Goal: Communication & Community: Participate in discussion

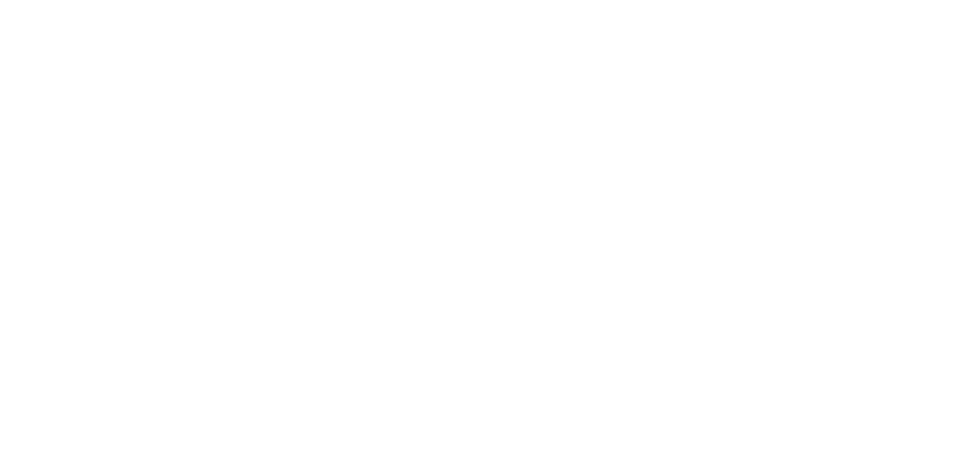
scroll to position [56, 0]
click at [839, 442] on button "Send" at bounding box center [809, 431] width 59 height 22
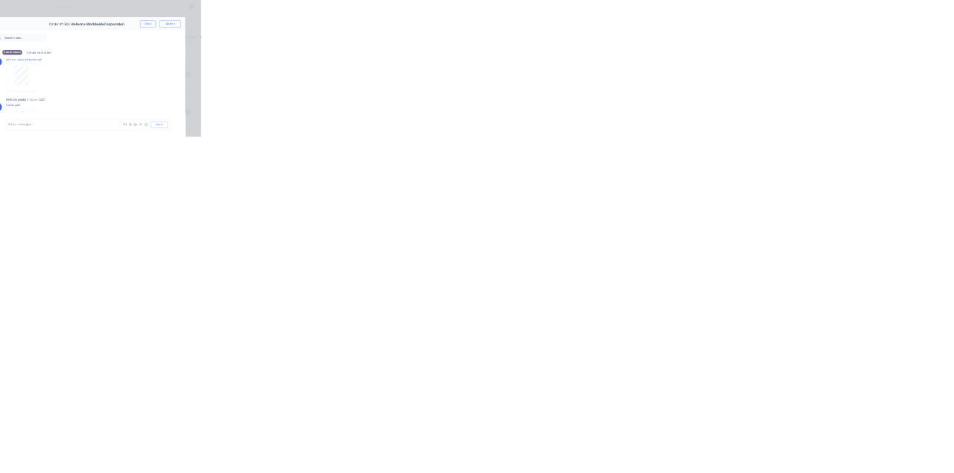
click at [653, 344] on div "[PERSON_NAME] 01:02pm [DATE]" at bounding box center [467, 344] width 374 height 13
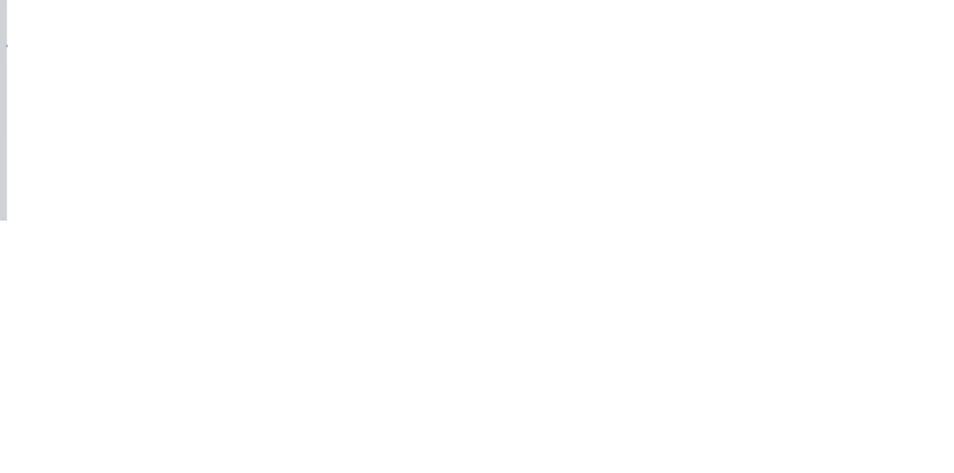
click at [671, 439] on div at bounding box center [480, 432] width 383 height 16
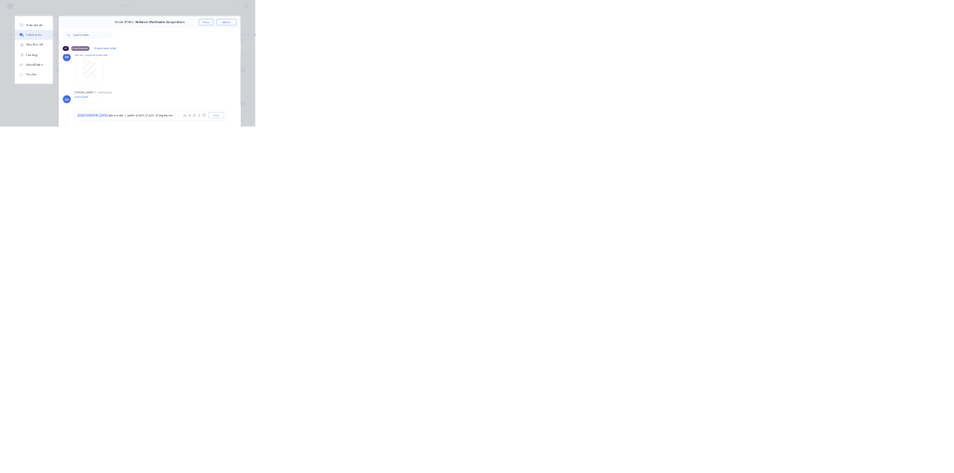
click at [954, 472] on div "Order details Collaborate Checklists 0/0 Tracking Linked Orders Timeline Order …" at bounding box center [477, 236] width 954 height 473
click at [798, 82] on button "Close" at bounding box center [770, 83] width 54 height 24
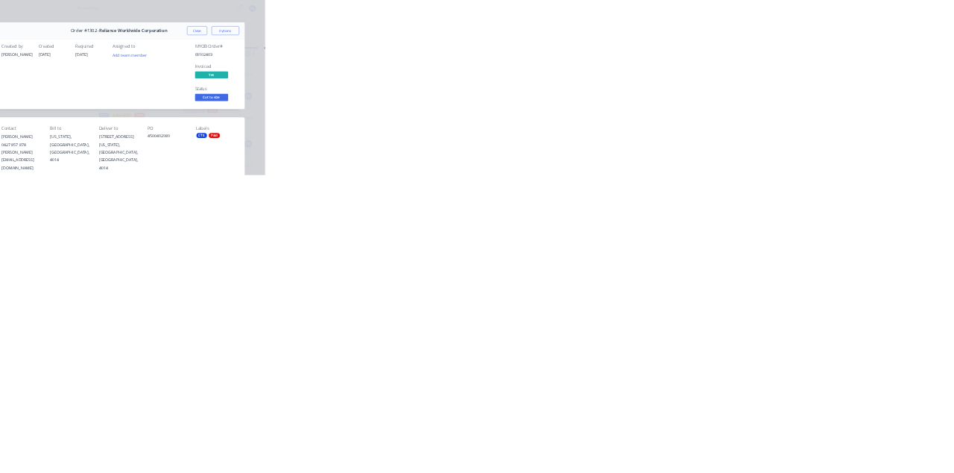
click at [89, 133] on icon at bounding box center [84, 132] width 10 height 9
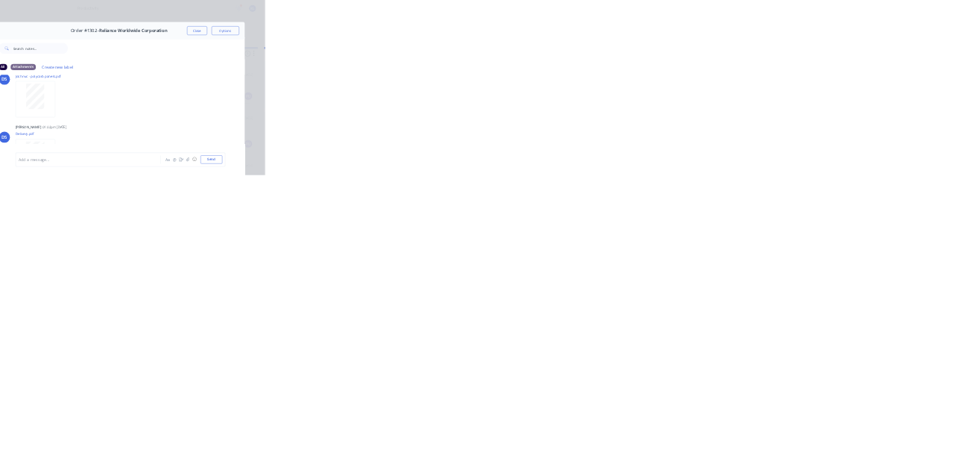
click at [671, 439] on div at bounding box center [480, 432] width 383 height 16
click at [899, 472] on div "Order #1302 - Reliance Worldwide Corporation Close Options All Attachments Crea…" at bounding box center [477, 277] width 843 height 434
click at [671, 439] on div "@k" at bounding box center [480, 432] width 383 height 16
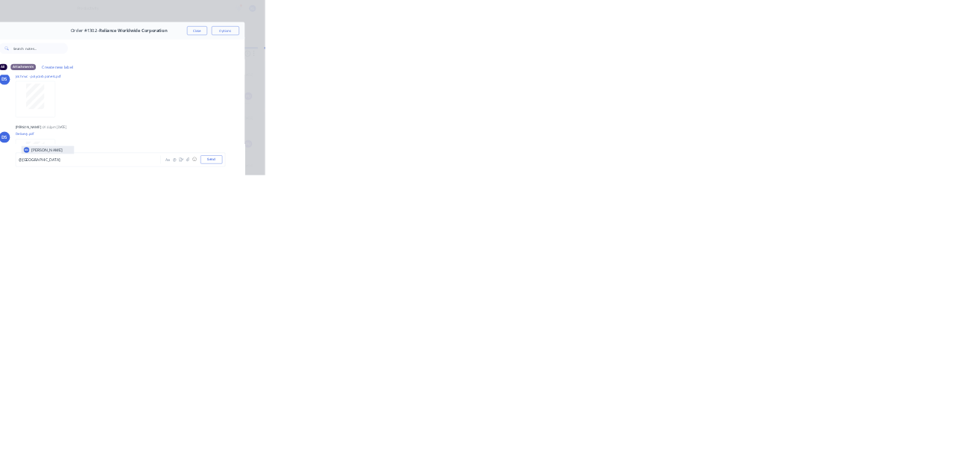
click at [671, 439] on div "@[GEOGRAPHIC_DATA]" at bounding box center [480, 432] width 383 height 16
click at [839, 442] on button "Send" at bounding box center [809, 431] width 59 height 22
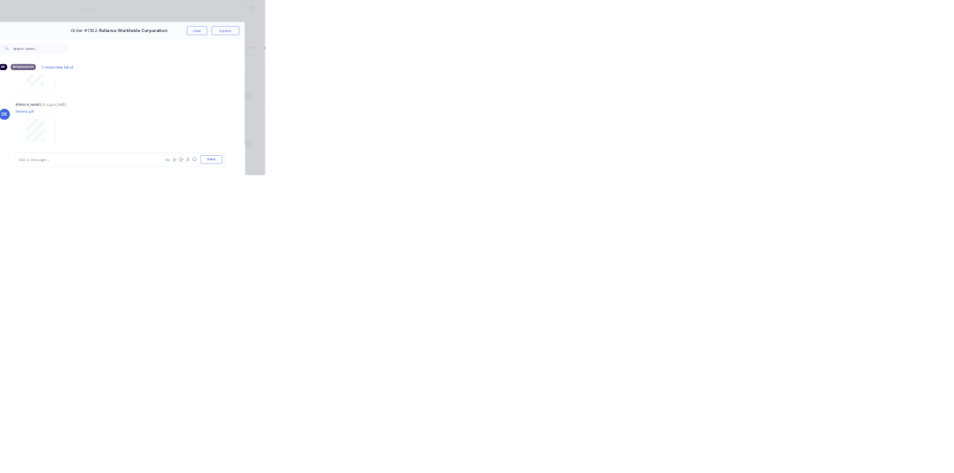
click at [798, 82] on button "Close" at bounding box center [770, 83] width 54 height 24
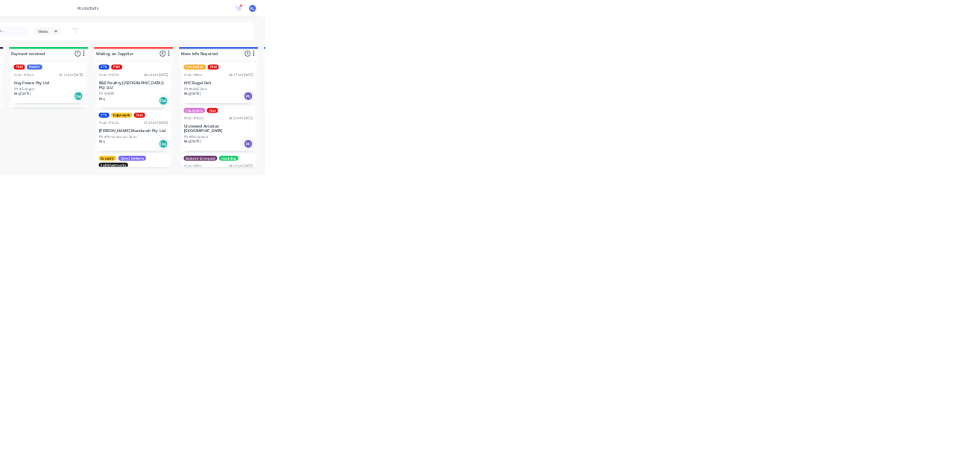
scroll to position [0, 0]
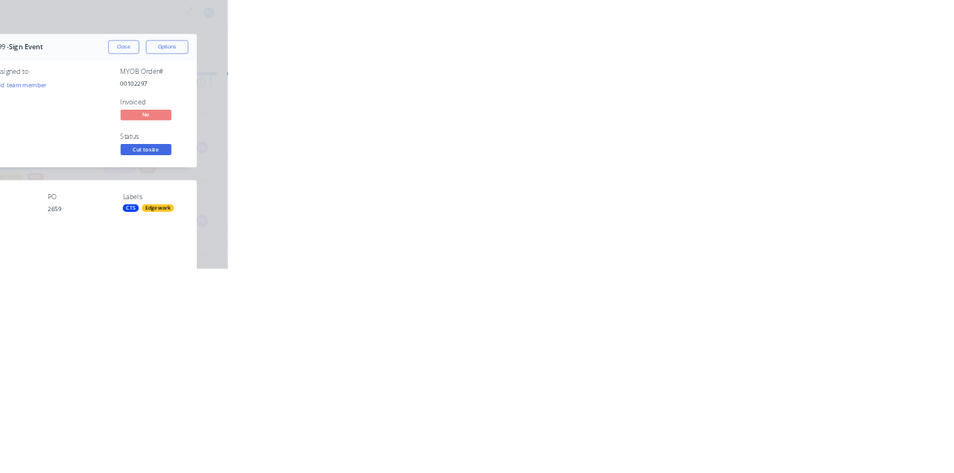
click at [798, 82] on button "Close" at bounding box center [770, 83] width 54 height 24
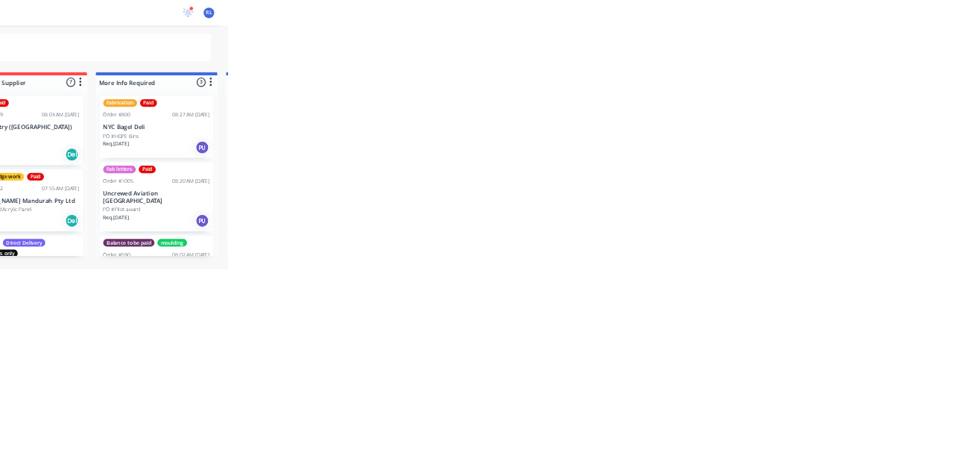
scroll to position [232, 0]
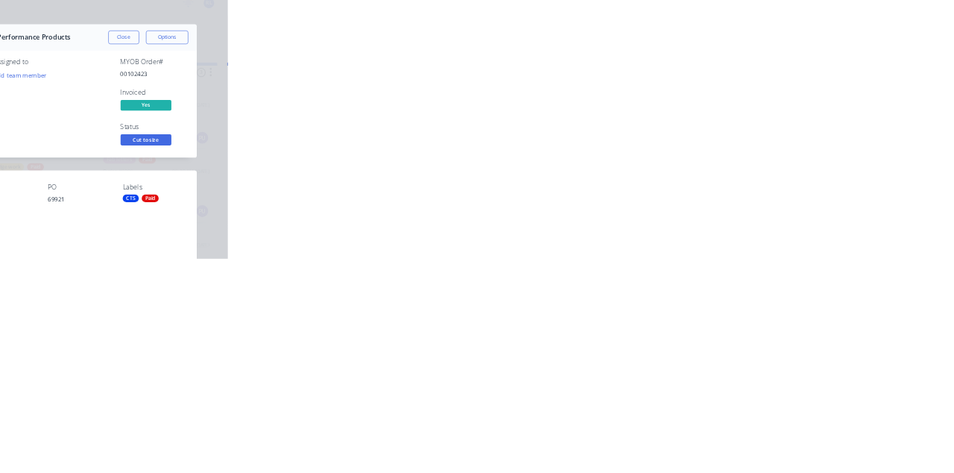
click at [156, 130] on div "Collaborate" at bounding box center [126, 130] width 59 height 13
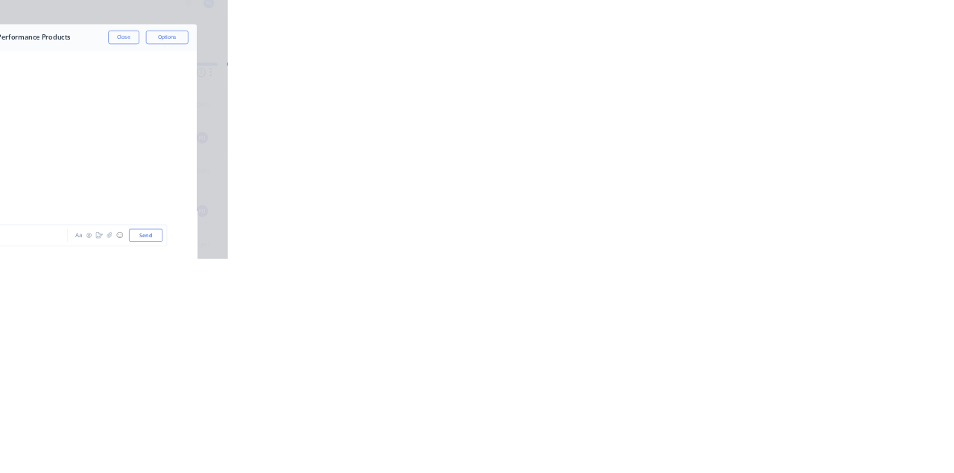
click at [671, 439] on div at bounding box center [480, 432] width 383 height 16
click at [671, 439] on div "@k" at bounding box center [480, 432] width 383 height 16
click at [839, 442] on button "Send" at bounding box center [809, 431] width 59 height 22
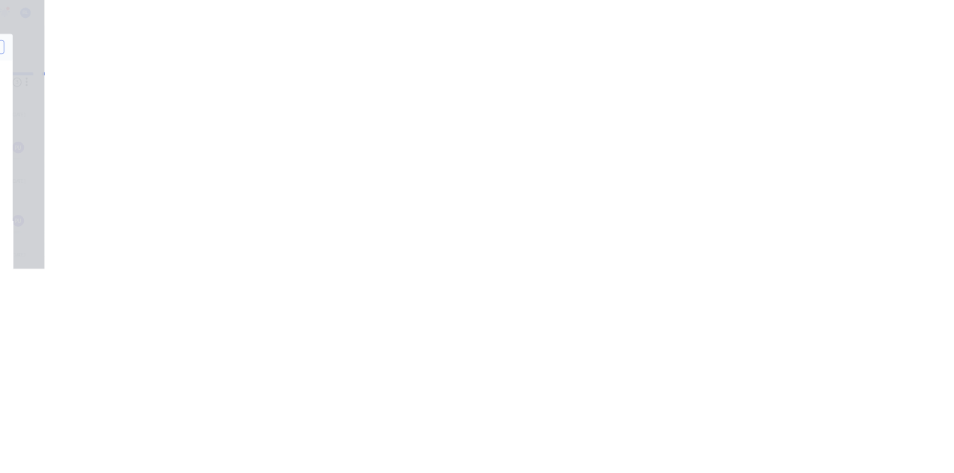
click at [798, 86] on button "Close" at bounding box center [770, 83] width 54 height 24
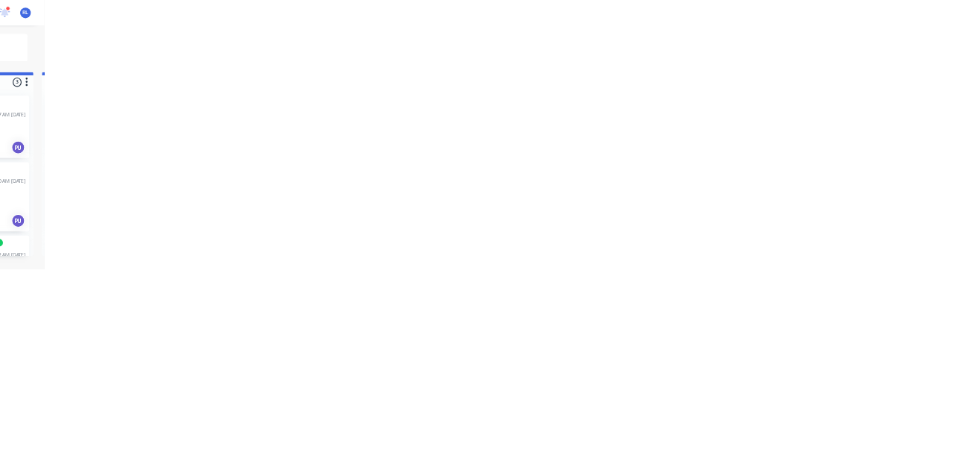
scroll to position [120, 0]
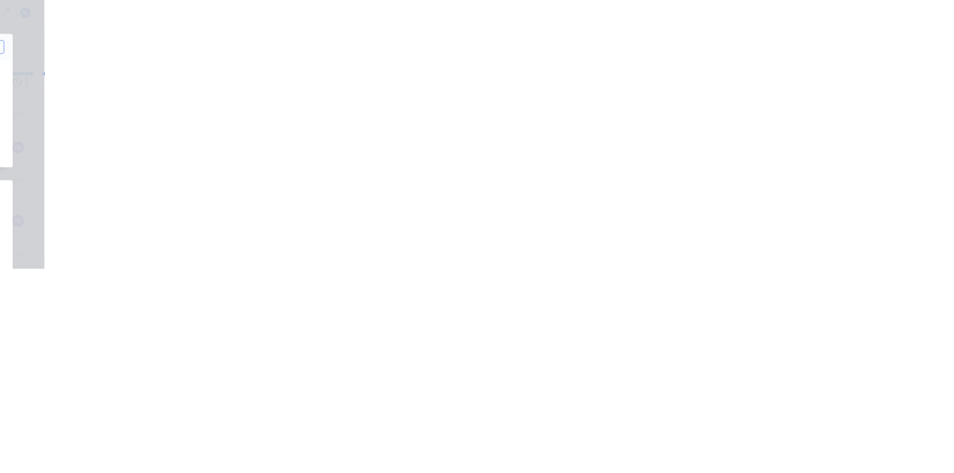
click at [798, 83] on button "Close" at bounding box center [770, 83] width 54 height 24
